Goal: Information Seeking & Learning: Learn about a topic

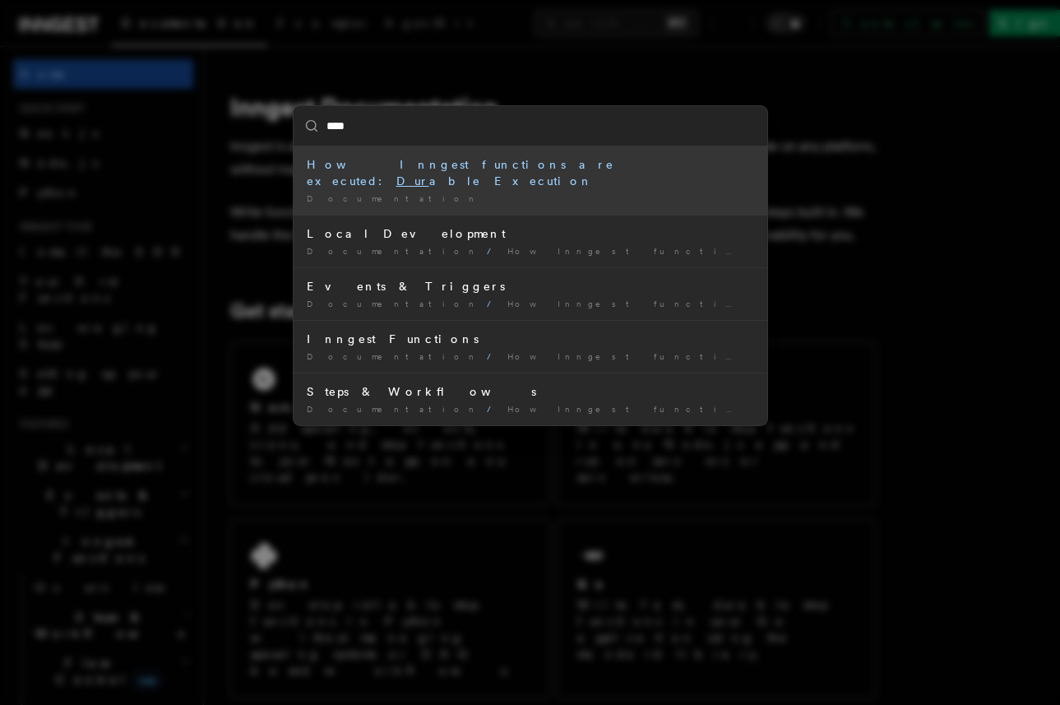
type input "*****"
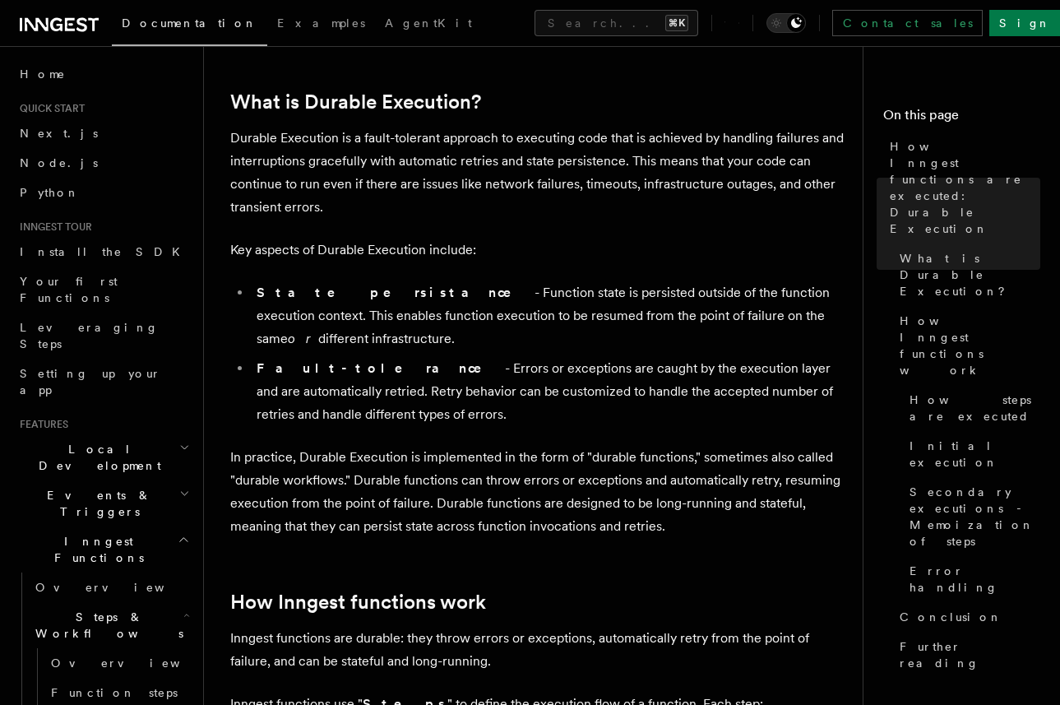
scroll to position [239, 0]
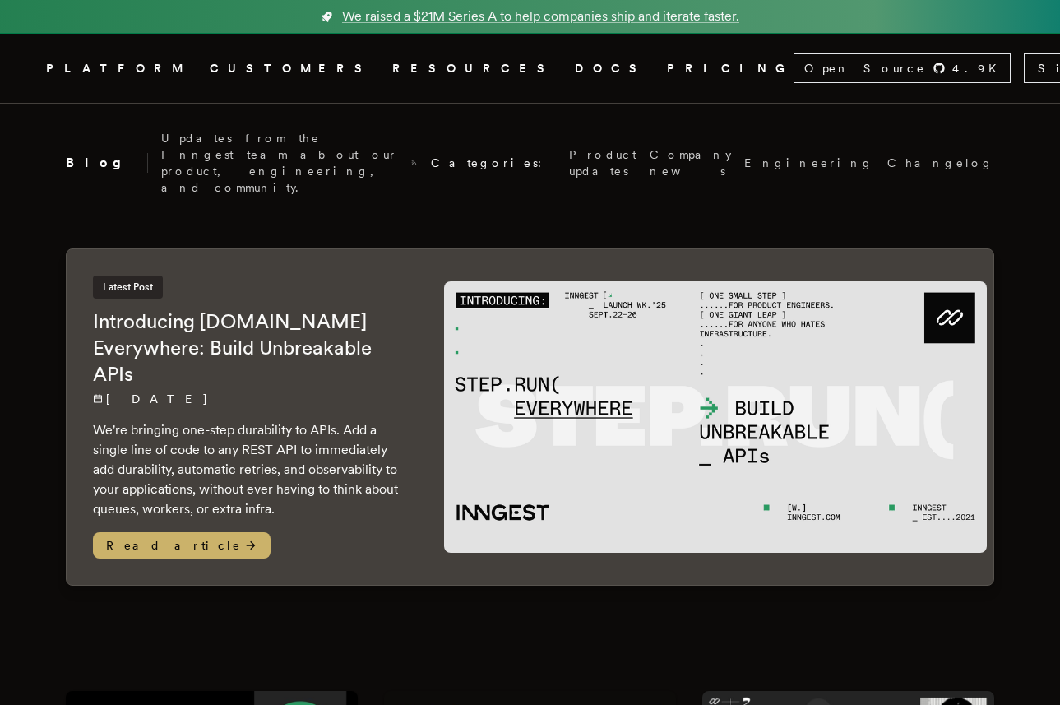
scroll to position [3440, 0]
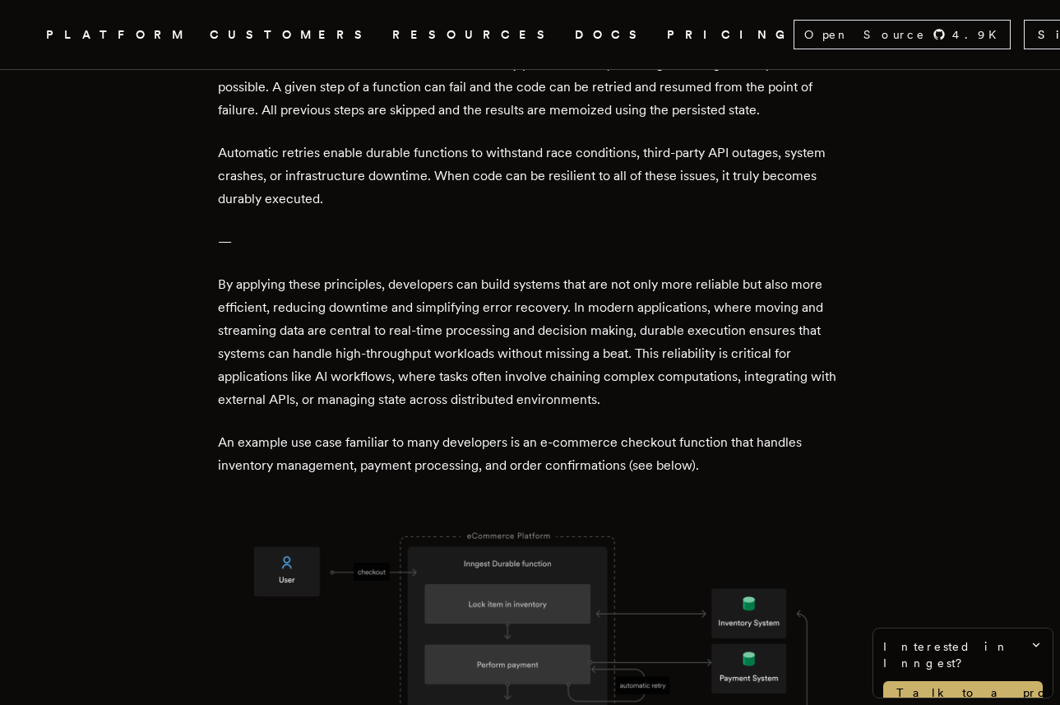
scroll to position [2627, 0]
